Goal: Find specific page/section: Find specific page/section

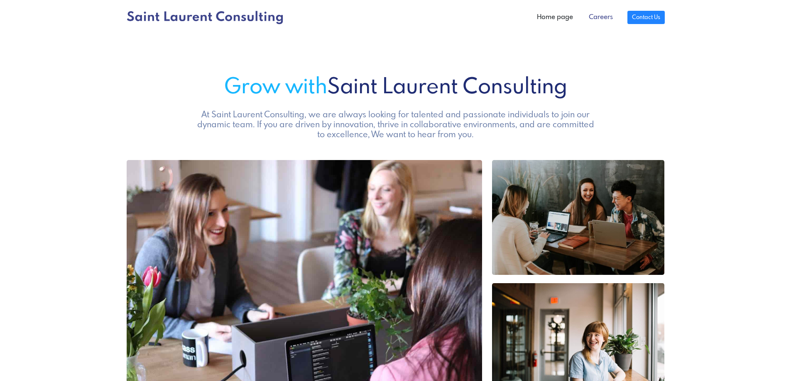
click at [582, 20] on link "Careers" at bounding box center [601, 17] width 40 height 17
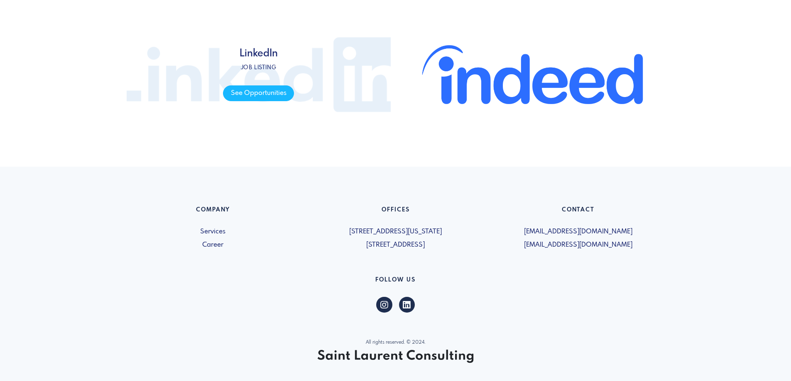
scroll to position [581, 0]
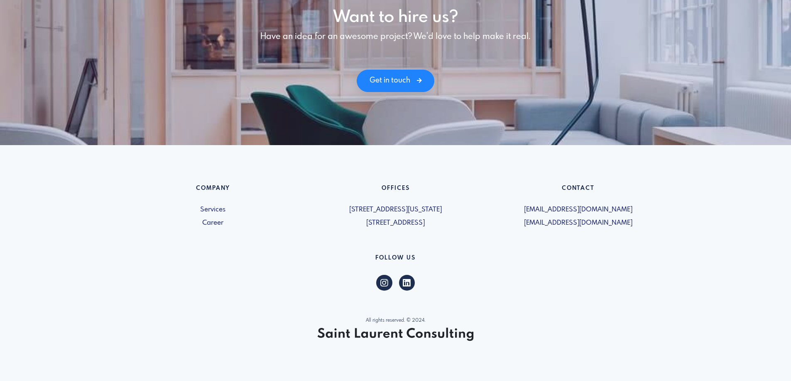
scroll to position [1602, 0]
drag, startPoint x: 213, startPoint y: 171, endPoint x: 211, endPoint y: 165, distance: 6.2
click at [213, 185] on div "Company Services Career" at bounding box center [213, 207] width 183 height 44
click at [211, 218] on link "Career" at bounding box center [213, 223] width 173 height 10
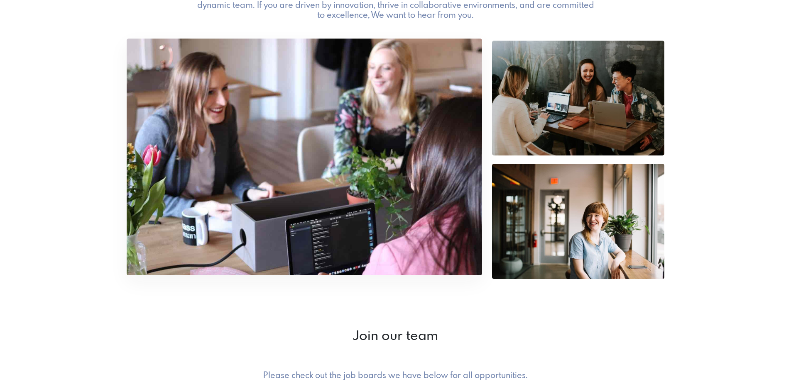
scroll to position [125, 0]
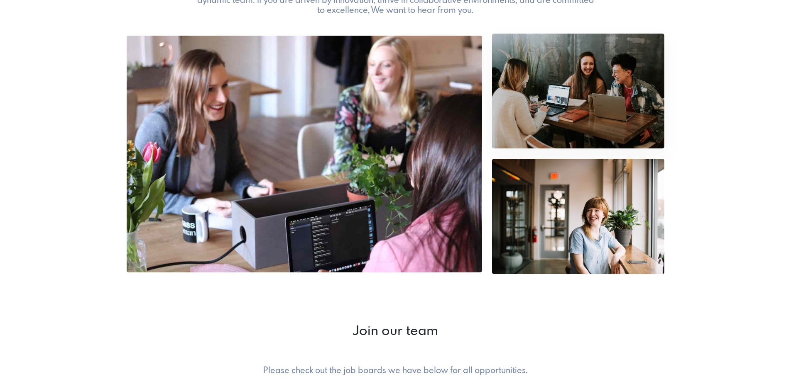
click at [595, 146] on img at bounding box center [578, 91] width 173 height 115
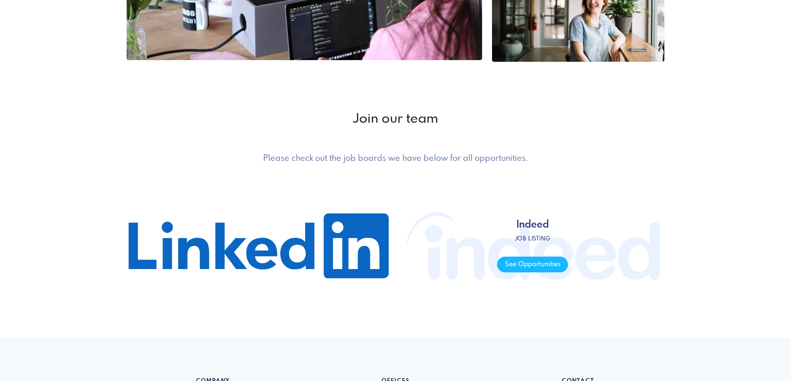
scroll to position [457, 0]
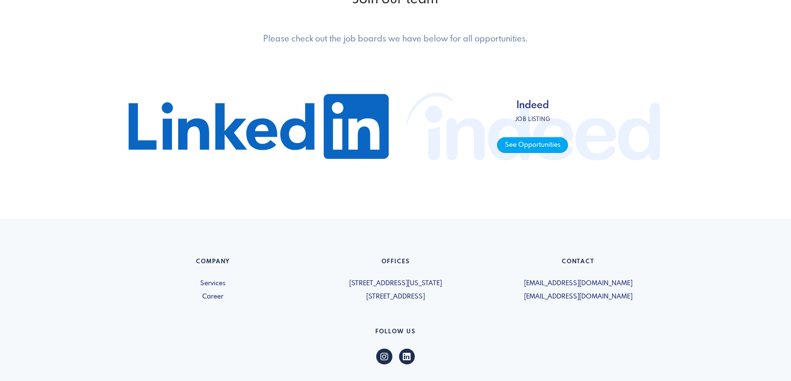
click at [543, 154] on span "See Opportunities" at bounding box center [532, 145] width 71 height 16
